Goal: Download file/media

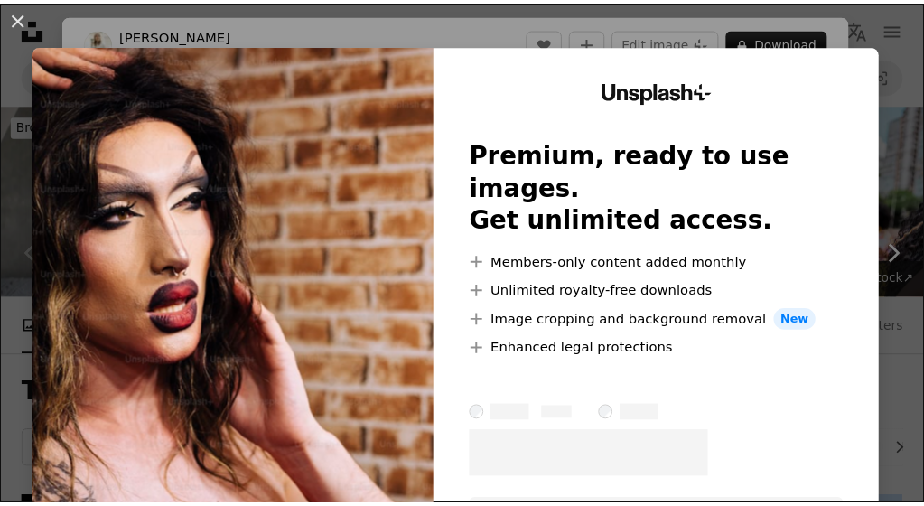
scroll to position [361, 0]
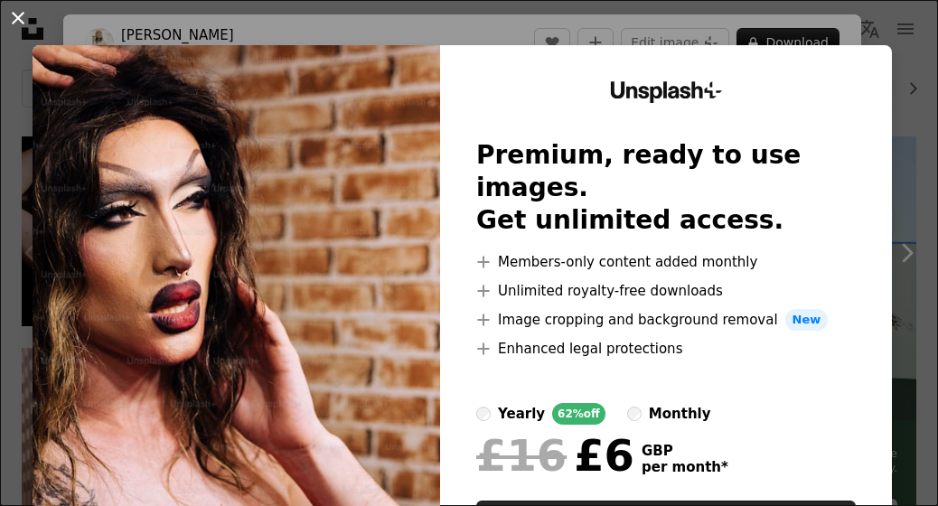
click at [17, 19] on button "An X shape" at bounding box center [18, 18] width 22 height 22
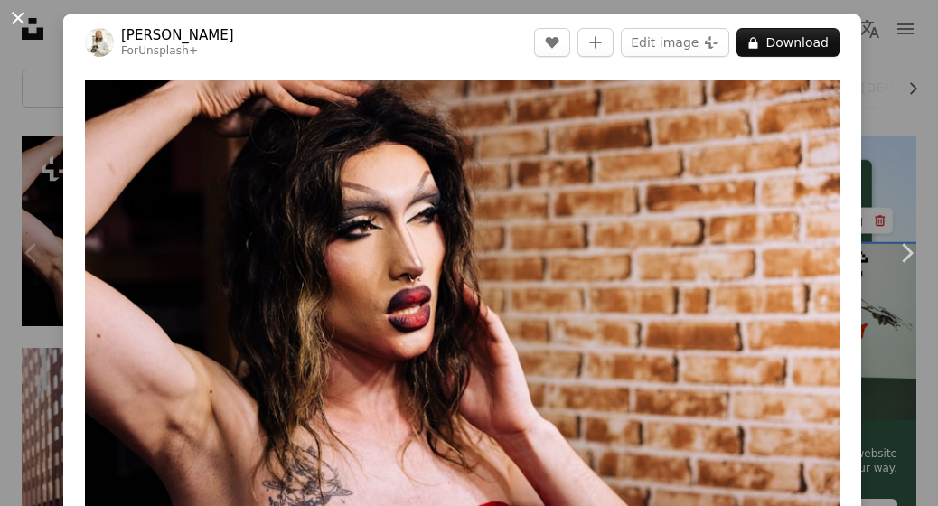
click at [14, 15] on button "An X shape" at bounding box center [18, 18] width 22 height 22
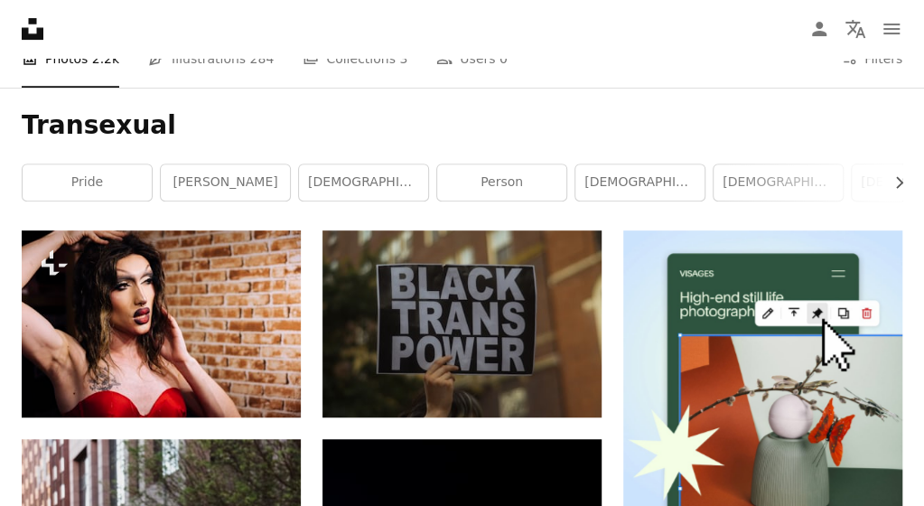
scroll to position [266, 0]
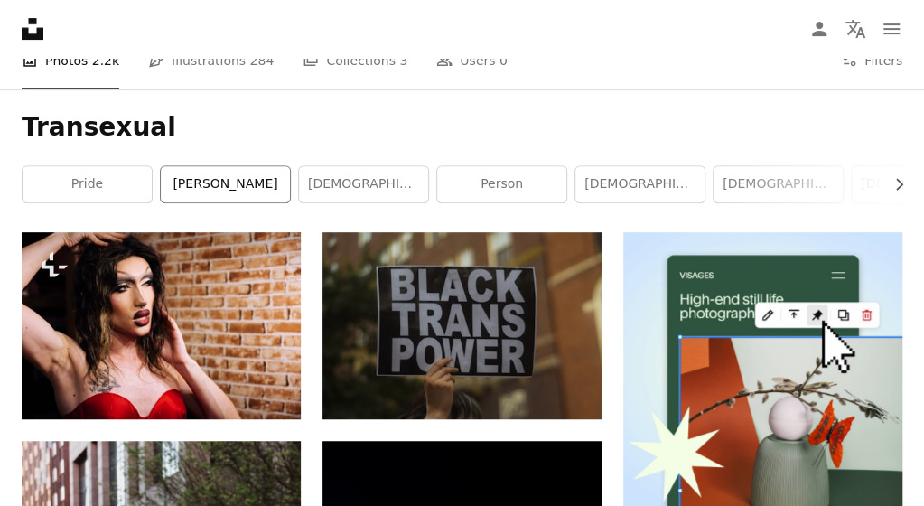
click at [235, 182] on link "[PERSON_NAME]" at bounding box center [225, 184] width 129 height 36
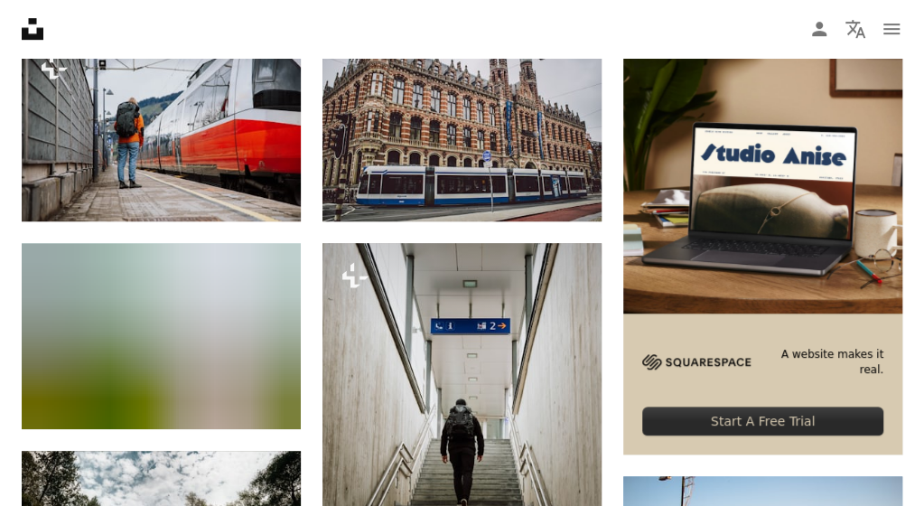
scroll to position [470, 0]
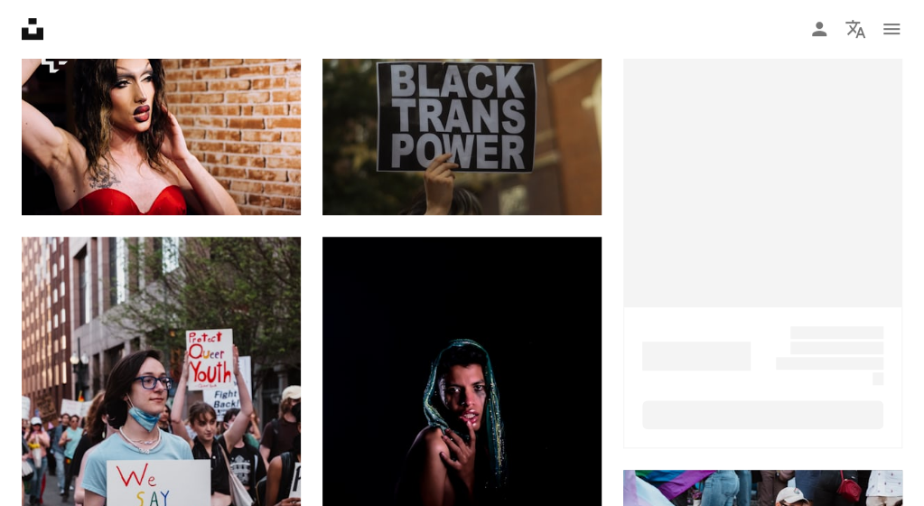
scroll to position [266, 0]
